Goal: Transaction & Acquisition: Purchase product/service

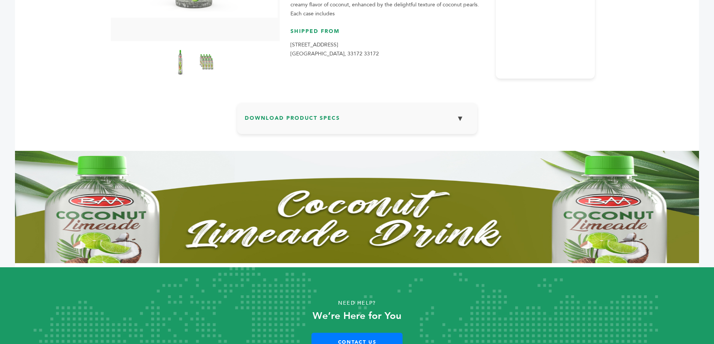
scroll to position [242, 0]
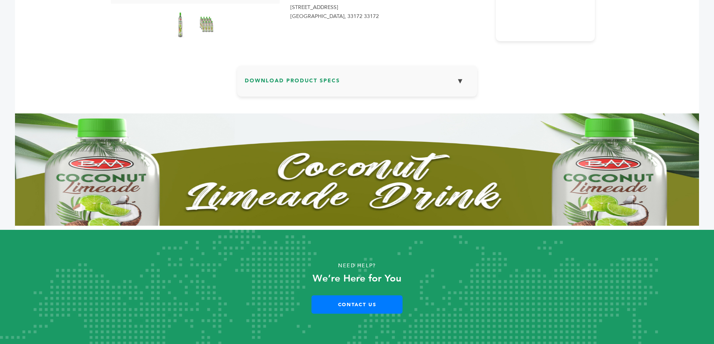
click at [611, 54] on div "Home > Grocery & Gourmet Foods > Beverages > Juices & Beverages ← → × BAA Impor…" at bounding box center [357, 16] width 684 height 430
